Goal: Navigation & Orientation: Find specific page/section

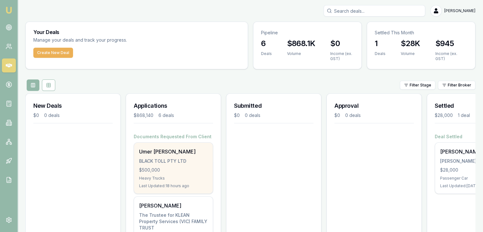
click at [155, 158] on div "BLACK TOLL PTY LTD" at bounding box center [173, 161] width 69 height 6
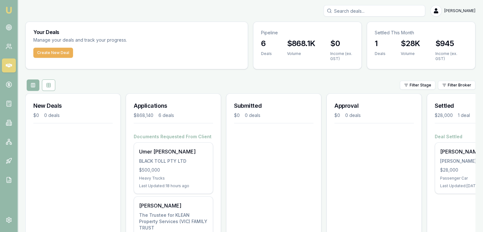
click at [102, 83] on div "Filter Stage Filter Broker" at bounding box center [250, 84] width 450 height 11
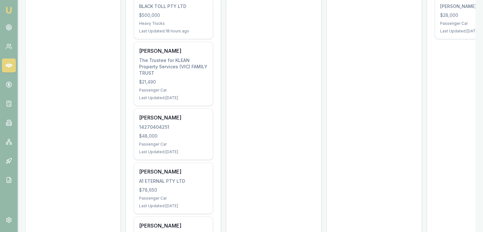
scroll to position [161, 0]
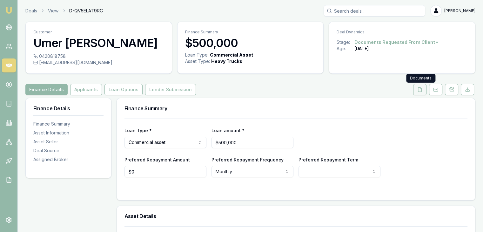
click at [417, 89] on button at bounding box center [419, 89] width 13 height 11
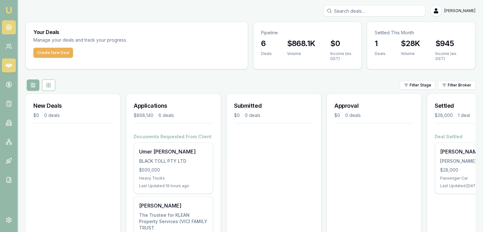
click at [10, 25] on circle at bounding box center [8, 27] width 5 height 5
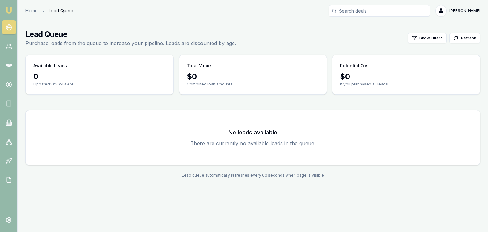
click at [0, 60] on nav "Emu Broker" at bounding box center [8, 96] width 17 height 192
click at [10, 88] on link at bounding box center [9, 84] width 14 height 14
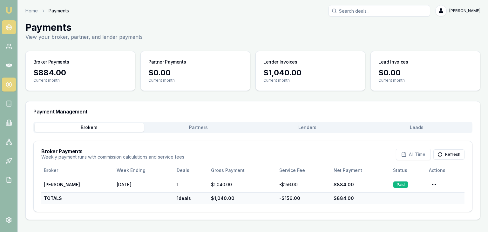
click at [9, 29] on circle at bounding box center [8, 27] width 3 height 3
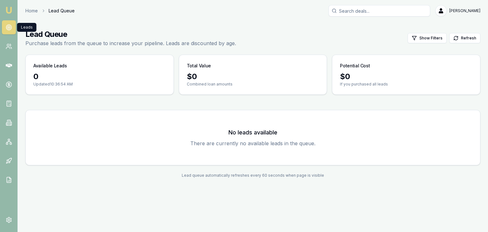
click at [9, 29] on circle at bounding box center [8, 27] width 3 height 3
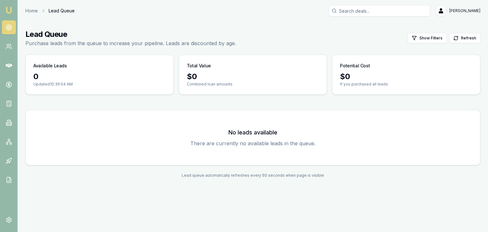
click at [9, 29] on circle at bounding box center [8, 27] width 3 height 3
drag, startPoint x: 9, startPoint y: 29, endPoint x: 38, endPoint y: -18, distance: 55.0
click at [38, 0] on html "Emu Broker Home Lead Queue Pinkesh Patel Toggle Menu Lead Queue Purchase leads …" at bounding box center [244, 116] width 488 height 232
